Goal: Transaction & Acquisition: Purchase product/service

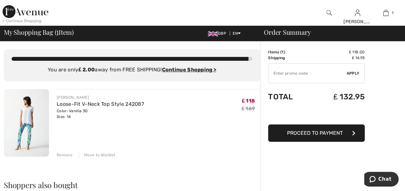
click at [68, 155] on div "Remove" at bounding box center [65, 155] width 16 height 6
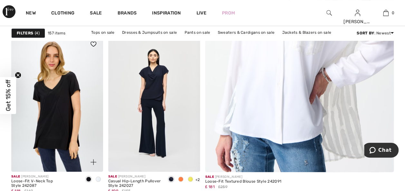
click at [55, 110] on img at bounding box center [57, 102] width 92 height 137
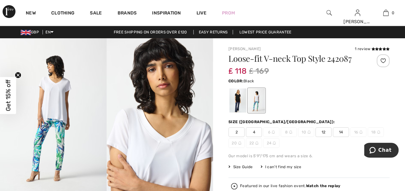
click at [237, 104] on div at bounding box center [237, 101] width 17 height 24
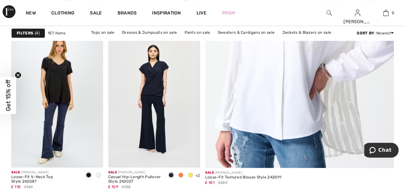
scroll to position [241, 0]
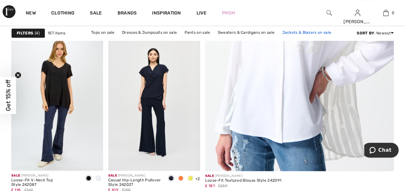
click at [290, 32] on link "Jackets & Blazers on sale" at bounding box center [306, 32] width 56 height 8
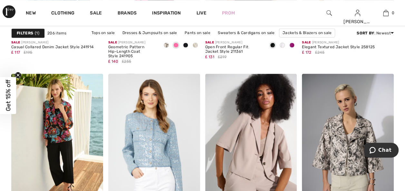
scroll to position [556, 0]
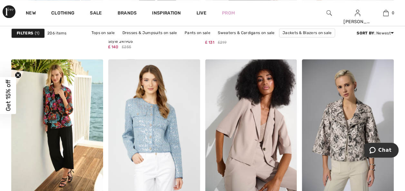
click at [32, 32] on strong "Filters" at bounding box center [25, 33] width 16 height 6
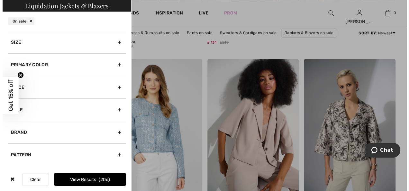
scroll to position [562, 0]
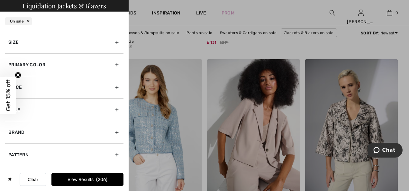
click at [117, 44] on div "Size" at bounding box center [64, 42] width 118 height 23
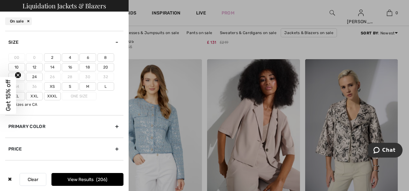
click at [54, 65] on label "14" at bounding box center [52, 67] width 17 height 8
click at [0, 0] on input"] "14" at bounding box center [0, 0] width 0 height 0
click at [108, 85] on label "L" at bounding box center [106, 86] width 17 height 8
click at [0, 0] on input"] "L" at bounding box center [0, 0] width 0 height 0
click at [84, 178] on button "View Results 71" at bounding box center [88, 179] width 72 height 13
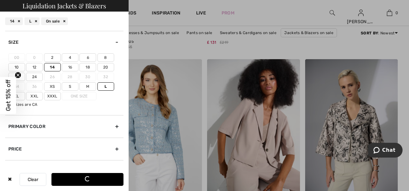
click at [84, 178] on button "Loading..." at bounding box center [88, 179] width 72 height 13
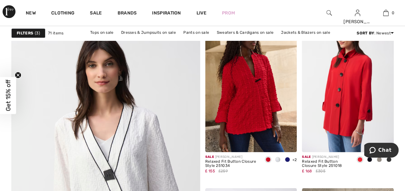
scroll to position [1430, 0]
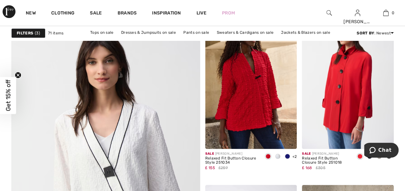
drag, startPoint x: 407, startPoint y: 187, endPoint x: 402, endPoint y: 189, distance: 5.2
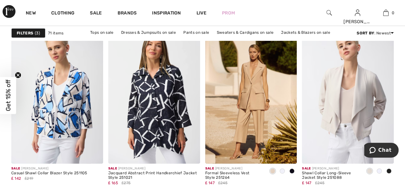
scroll to position [2177, 0]
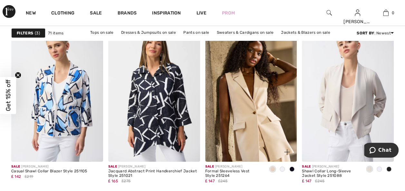
click at [263, 127] on img at bounding box center [251, 92] width 92 height 137
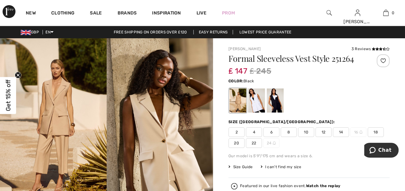
click at [276, 104] on div at bounding box center [275, 101] width 17 height 24
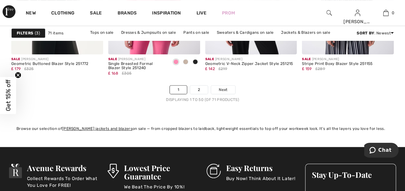
scroll to position [2644, 0]
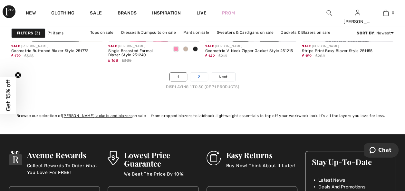
click at [198, 76] on link "2" at bounding box center [199, 77] width 18 height 8
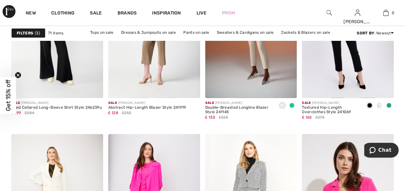
scroll to position [756, 0]
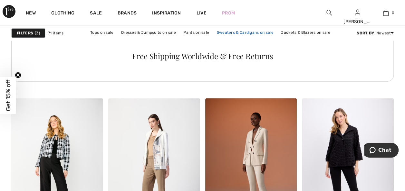
click at [238, 33] on link "Sweaters & Cardigans on sale" at bounding box center [244, 32] width 63 height 8
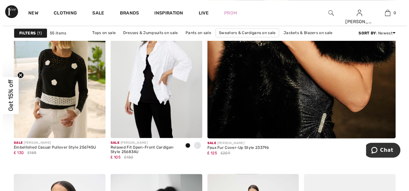
scroll to position [264, 0]
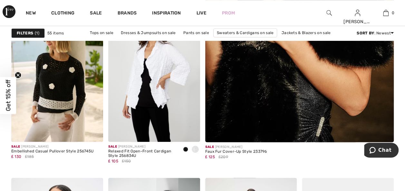
click at [25, 32] on strong "Filters" at bounding box center [25, 33] width 16 height 6
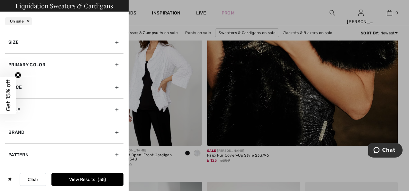
click at [111, 132] on div "Brand" at bounding box center [64, 132] width 118 height 23
click at [11, 144] on input"] "[PERSON_NAME]" at bounding box center [10, 146] width 5 height 5
checkbox input"] "true"
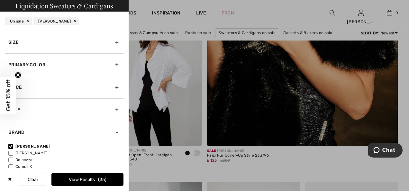
click at [115, 42] on div "Size" at bounding box center [64, 42] width 118 height 23
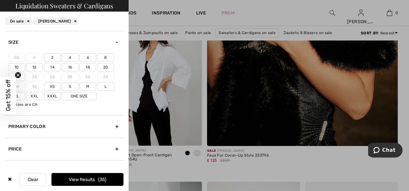
click at [52, 66] on label "14" at bounding box center [52, 67] width 17 height 8
click at [0, 0] on input"] "14" at bounding box center [0, 0] width 0 height 0
click at [106, 84] on label "L" at bounding box center [106, 86] width 17 height 8
click at [0, 0] on input"] "L" at bounding box center [0, 0] width 0 height 0
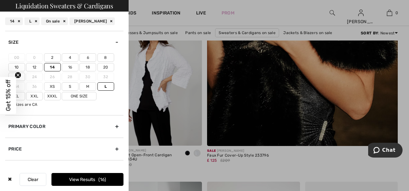
click at [88, 177] on button "View Results 16" at bounding box center [88, 179] width 72 height 13
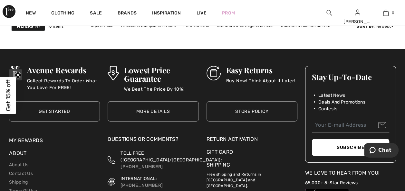
scroll to position [1022, 0]
